Goal: Task Accomplishment & Management: Manage account settings

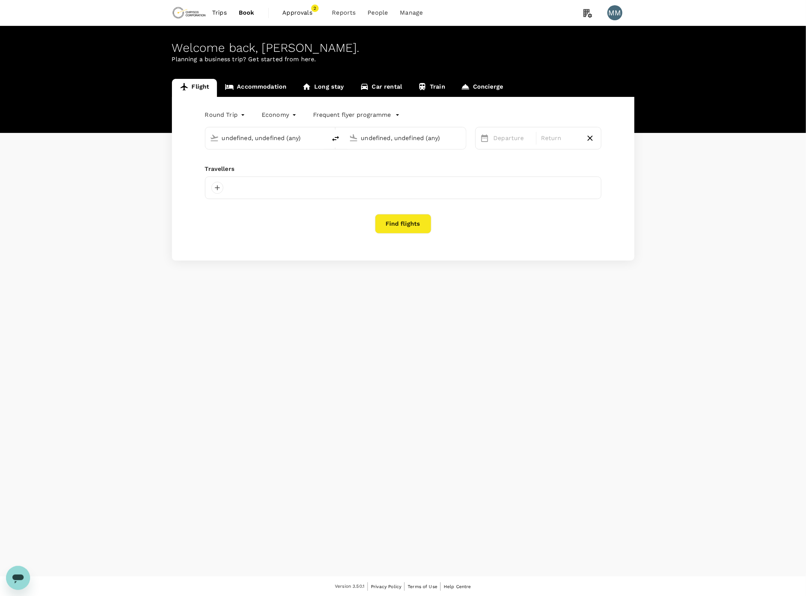
type input "Adelaide (ADL)"
type input "[GEOGRAPHIC_DATA] ([PERSON_NAME])"
type input "Adelaide (ADL)"
type input "[GEOGRAPHIC_DATA] ([PERSON_NAME])"
type input "Adelaide (ADL)"
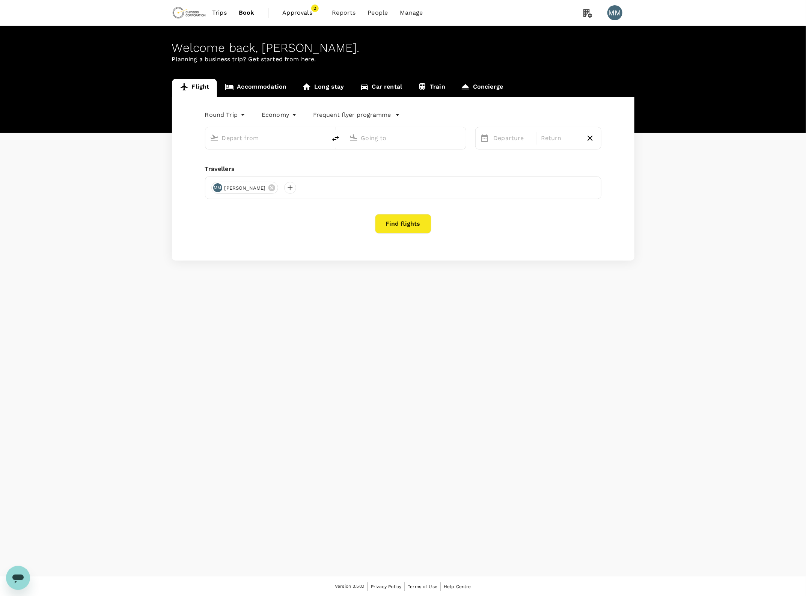
type input "[GEOGRAPHIC_DATA] ([PERSON_NAME])"
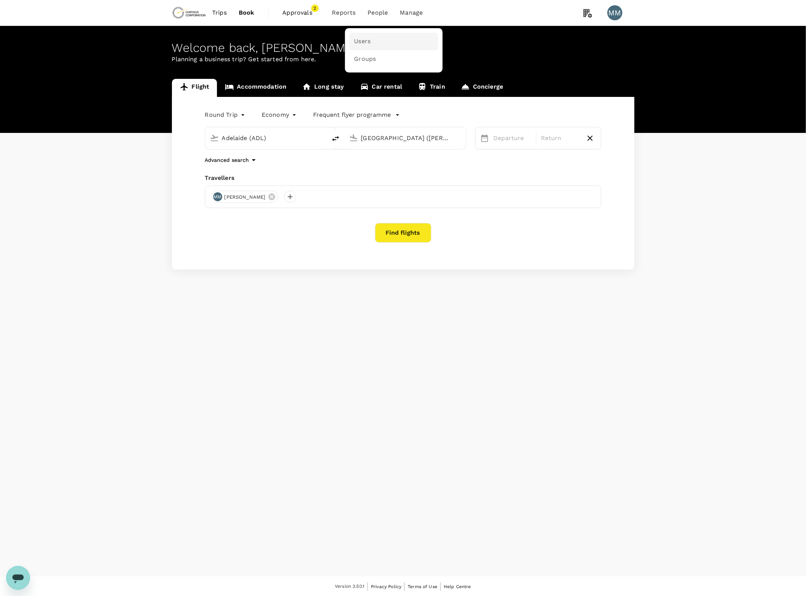
click at [374, 40] on link "Users" at bounding box center [394, 42] width 89 height 18
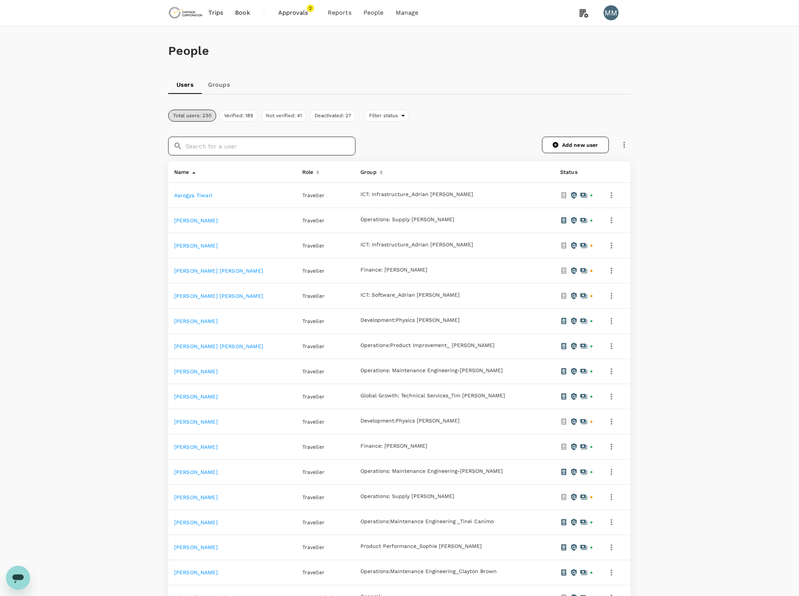
click at [261, 145] on input "text" at bounding box center [271, 146] width 170 height 19
click at [267, 140] on input "text" at bounding box center [271, 146] width 170 height 19
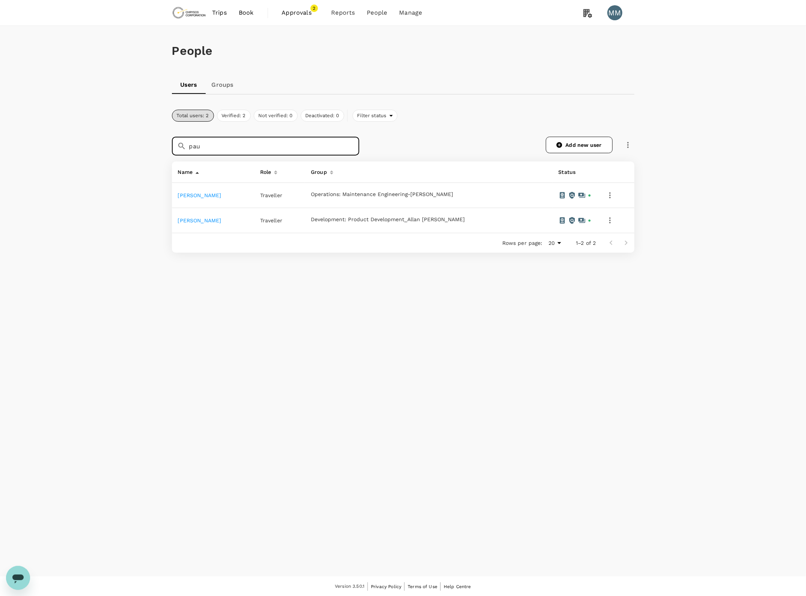
type input "pau"
click at [608, 224] on icon "button" at bounding box center [610, 220] width 9 height 9
click at [572, 264] on div "Deactivate this user" at bounding box center [571, 259] width 86 height 18
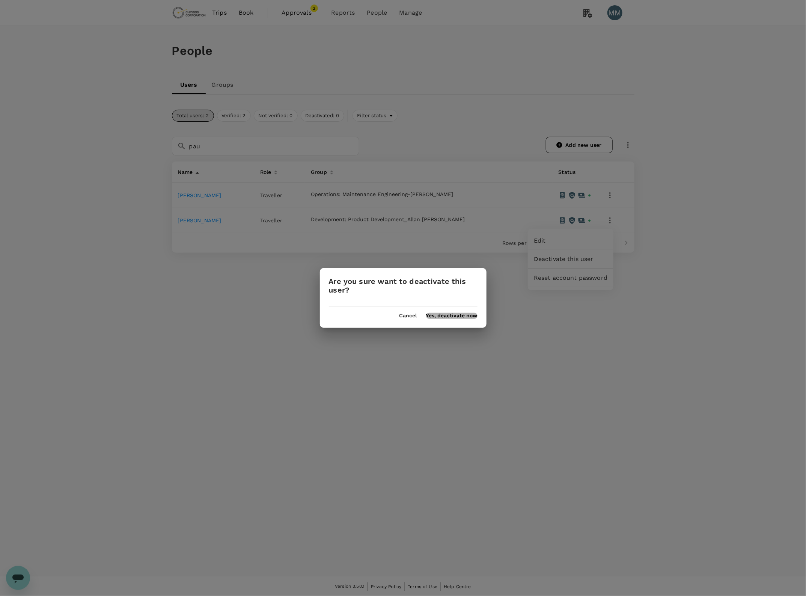
click at [455, 317] on button "Yes, deactivate now" at bounding box center [451, 316] width 51 height 6
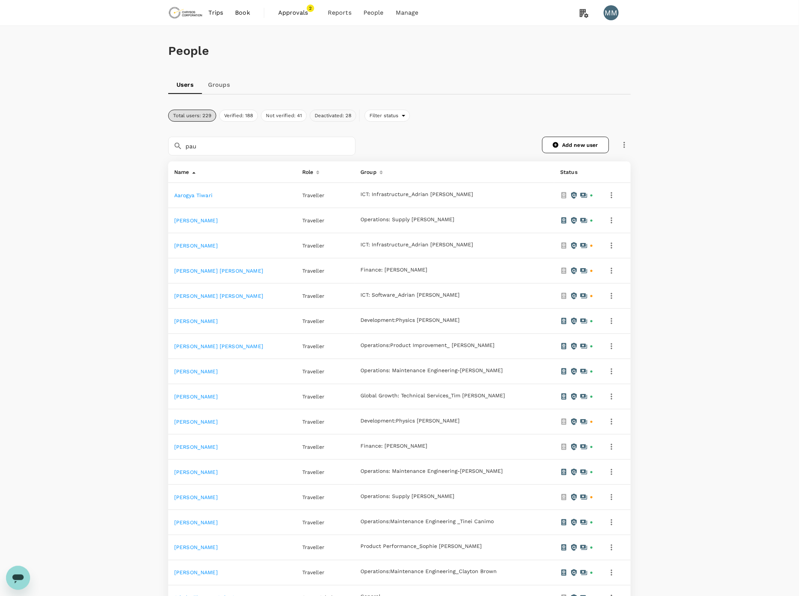
click at [335, 118] on button "Deactivated: 28" at bounding box center [333, 116] width 47 height 12
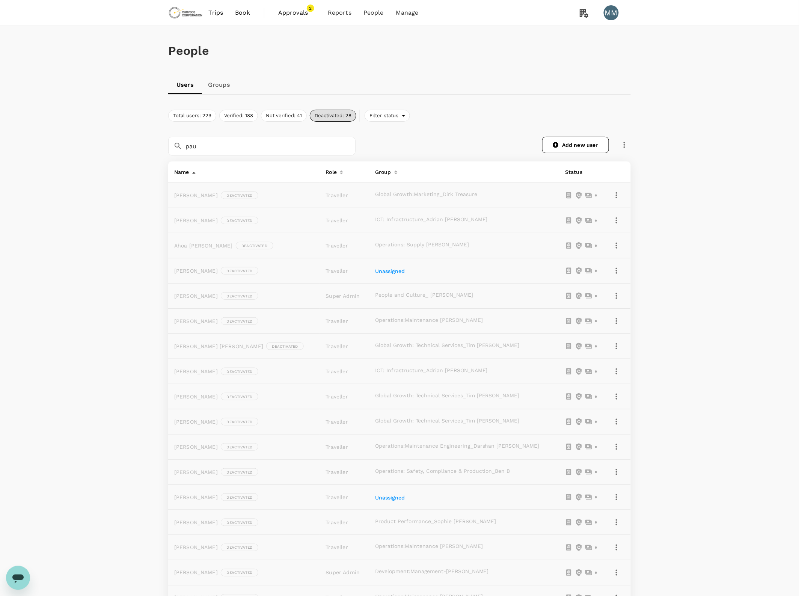
click at [275, 14] on link "Approvals 2" at bounding box center [297, 13] width 50 height 26
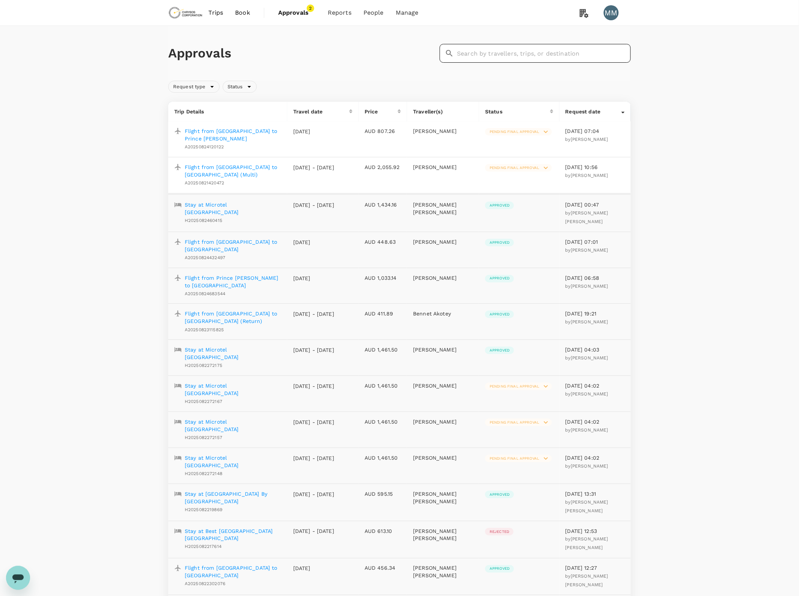
click at [519, 50] on input "text" at bounding box center [544, 53] width 174 height 19
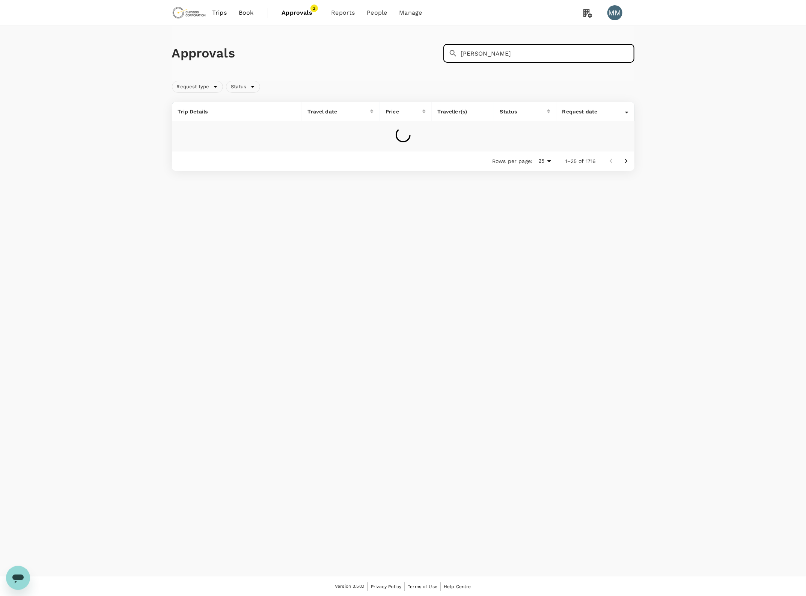
type input "[PERSON_NAME]"
click at [707, 75] on div "Approvals ​ [PERSON_NAME] ​ Request type Status Trip Details Travel date Price …" at bounding box center [403, 101] width 806 height 151
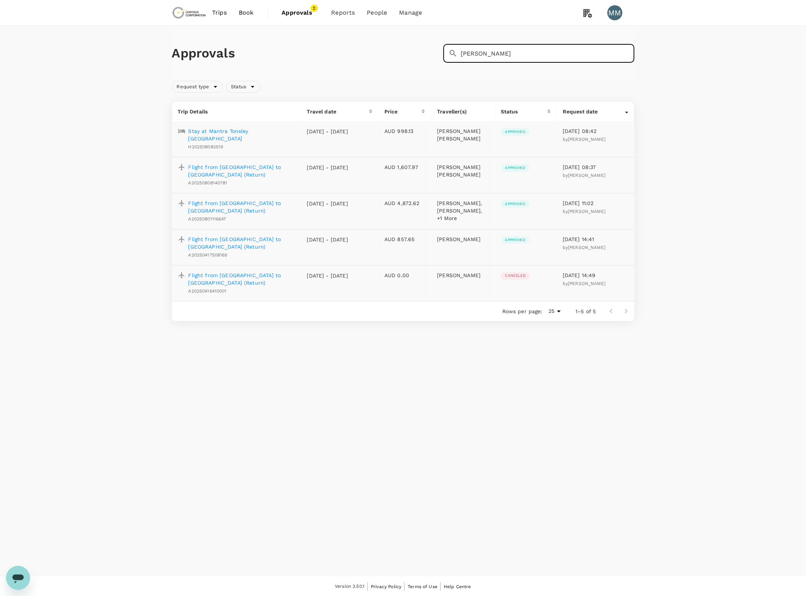
drag, startPoint x: 517, startPoint y: 51, endPoint x: 446, endPoint y: 48, distance: 71.5
click at [446, 48] on div "​ [PERSON_NAME]" at bounding box center [539, 53] width 191 height 19
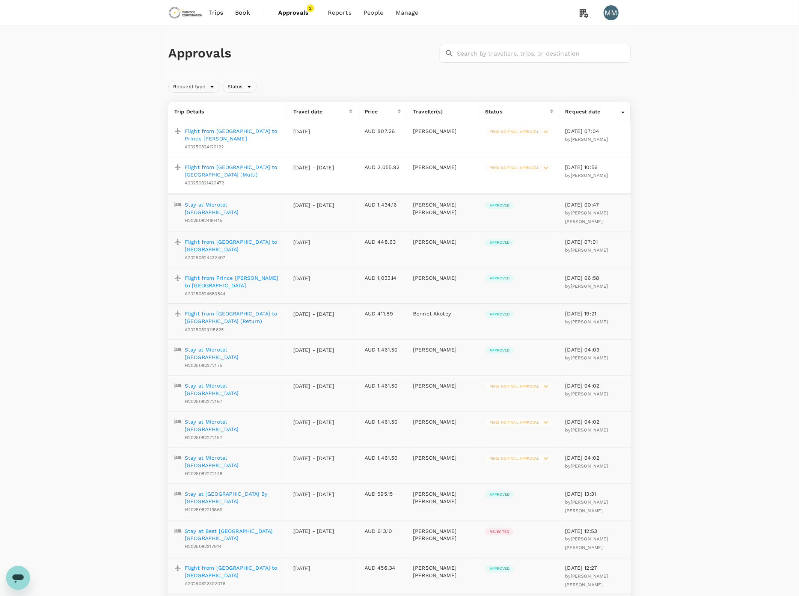
click at [691, 127] on div "Approvals ​ ​ Request type Status Trip Details Travel date Price Traveller(s) S…" at bounding box center [399, 543] width 799 height 1034
click at [661, 114] on div "Approvals ​ ​ Request type Status Trip Details Travel date Price Traveller(s) S…" at bounding box center [399, 543] width 799 height 1034
